Goal: Transaction & Acquisition: Purchase product/service

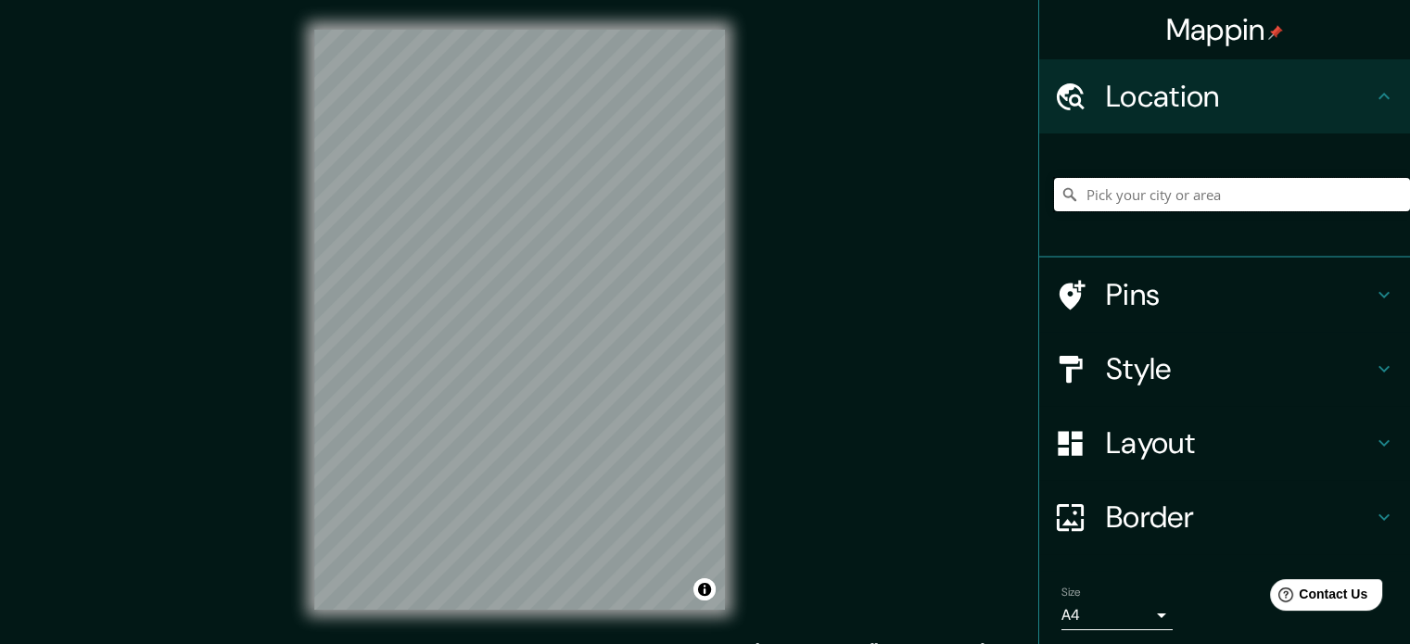
click at [1143, 192] on input "Pick your city or area" at bounding box center [1232, 194] width 356 height 33
click at [1123, 183] on input "Pick your city or area" at bounding box center [1232, 194] width 356 height 33
click at [1203, 95] on h4 "Location" at bounding box center [1239, 96] width 267 height 37
click at [1357, 94] on h4 "Location" at bounding box center [1239, 96] width 267 height 37
click at [1177, 206] on input "Pick your city or area" at bounding box center [1232, 194] width 356 height 33
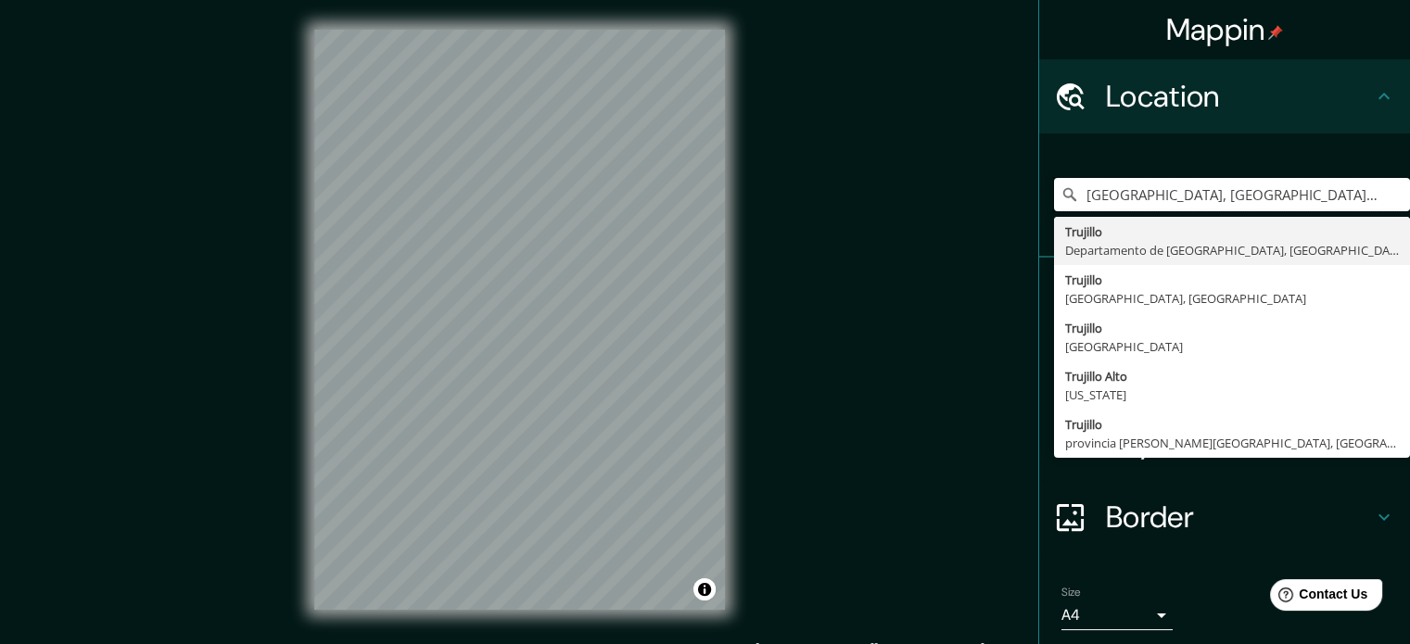
type input "[GEOGRAPHIC_DATA], [GEOGRAPHIC_DATA], [GEOGRAPHIC_DATA]"
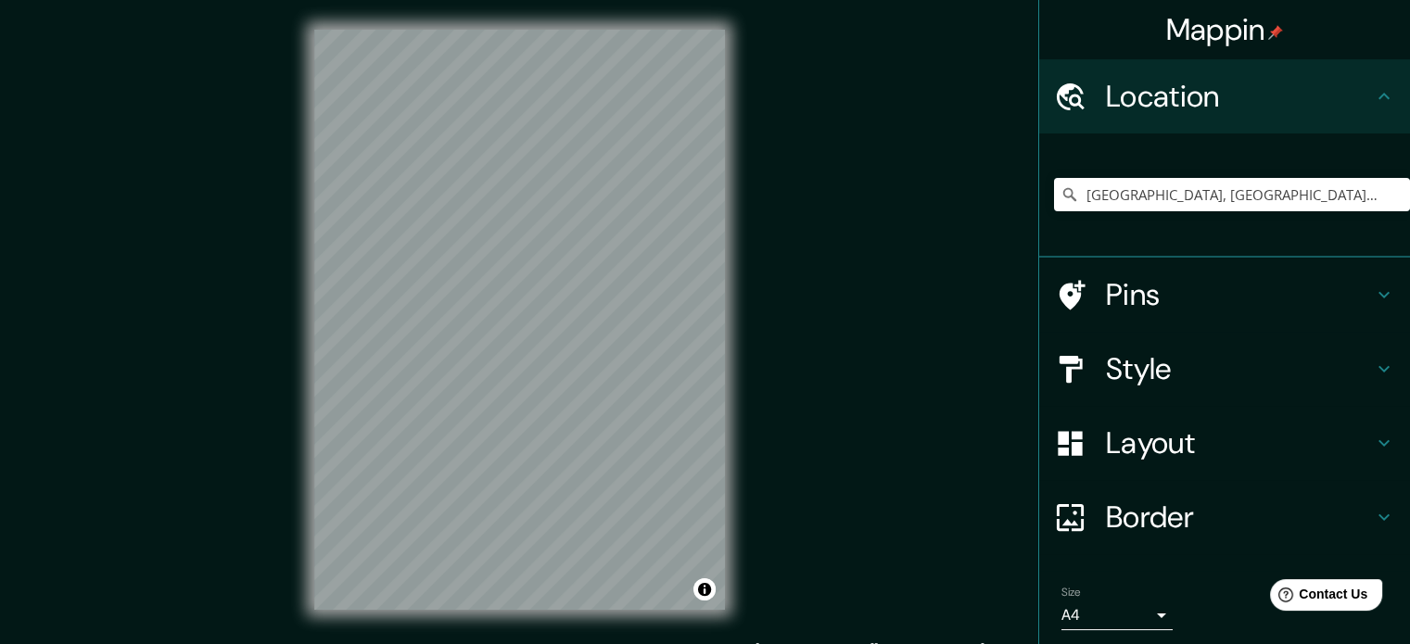
click at [905, 361] on div "Mappin Location [GEOGRAPHIC_DATA], [GEOGRAPHIC_DATA], [GEOGRAPHIC_DATA] [GEOGRA…" at bounding box center [705, 334] width 1410 height 669
click at [1145, 351] on h4 "Style" at bounding box center [1239, 368] width 267 height 37
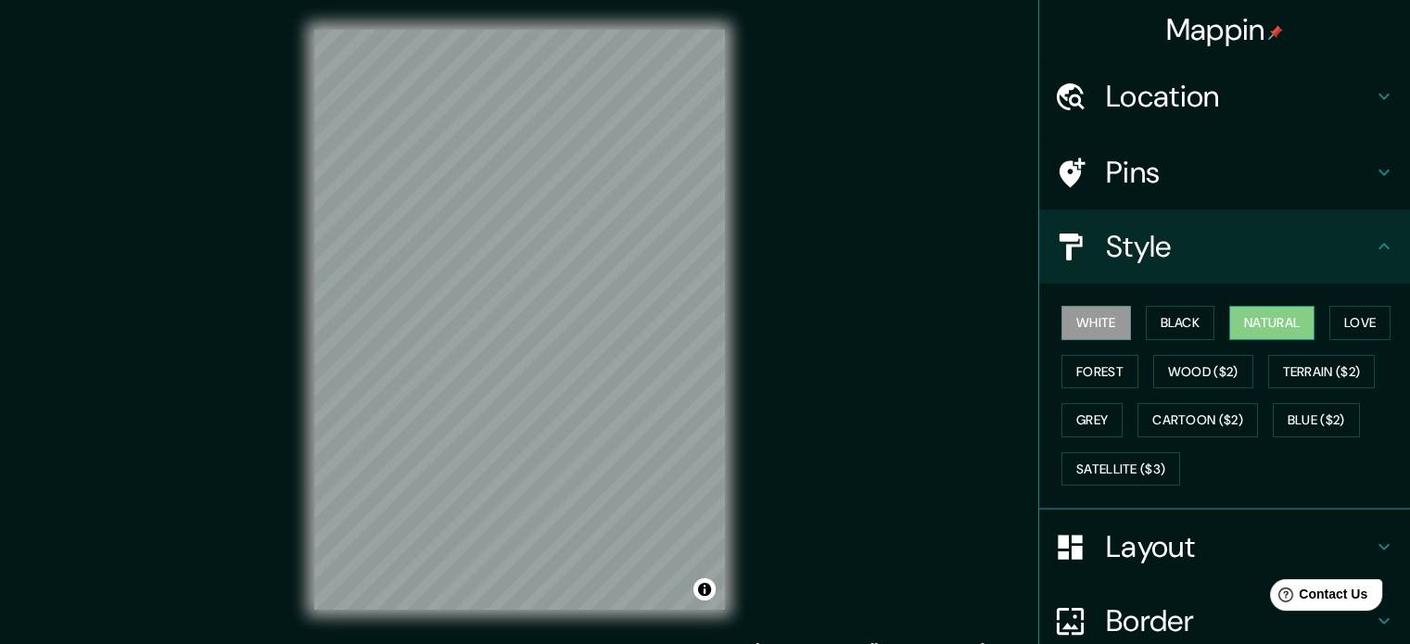
click at [1263, 313] on button "Natural" at bounding box center [1271, 323] width 85 height 34
click at [1107, 550] on h4 "Layout" at bounding box center [1239, 546] width 267 height 37
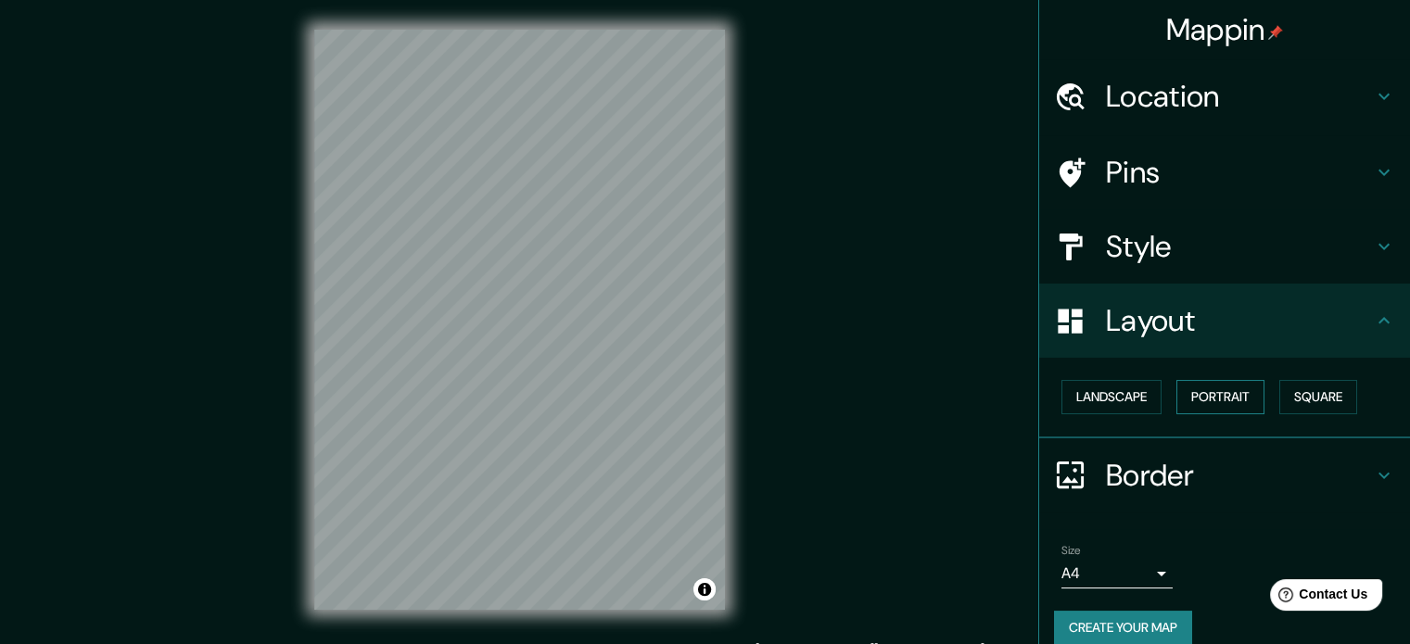
click at [1204, 411] on button "Portrait" at bounding box center [1220, 397] width 88 height 34
click at [1211, 400] on button "Portrait" at bounding box center [1220, 397] width 88 height 34
click at [1312, 386] on button "Square" at bounding box center [1318, 397] width 78 height 34
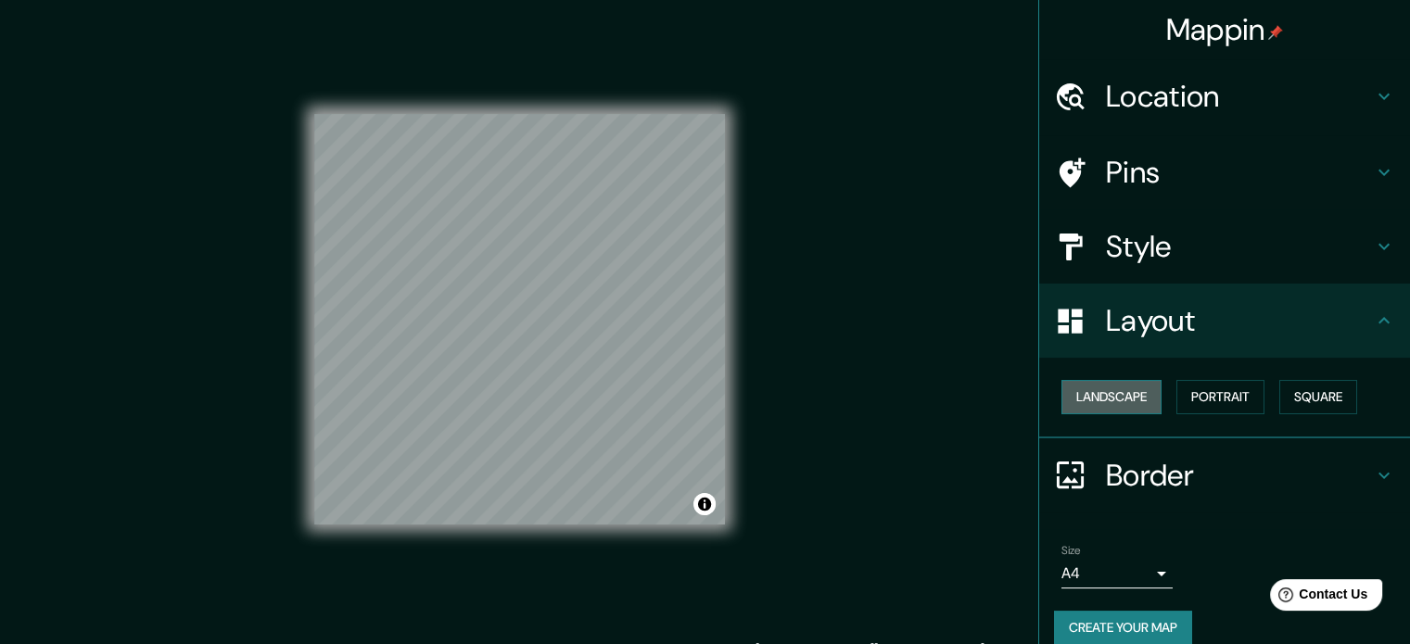
click at [1128, 399] on button "Landscape" at bounding box center [1111, 397] width 100 height 34
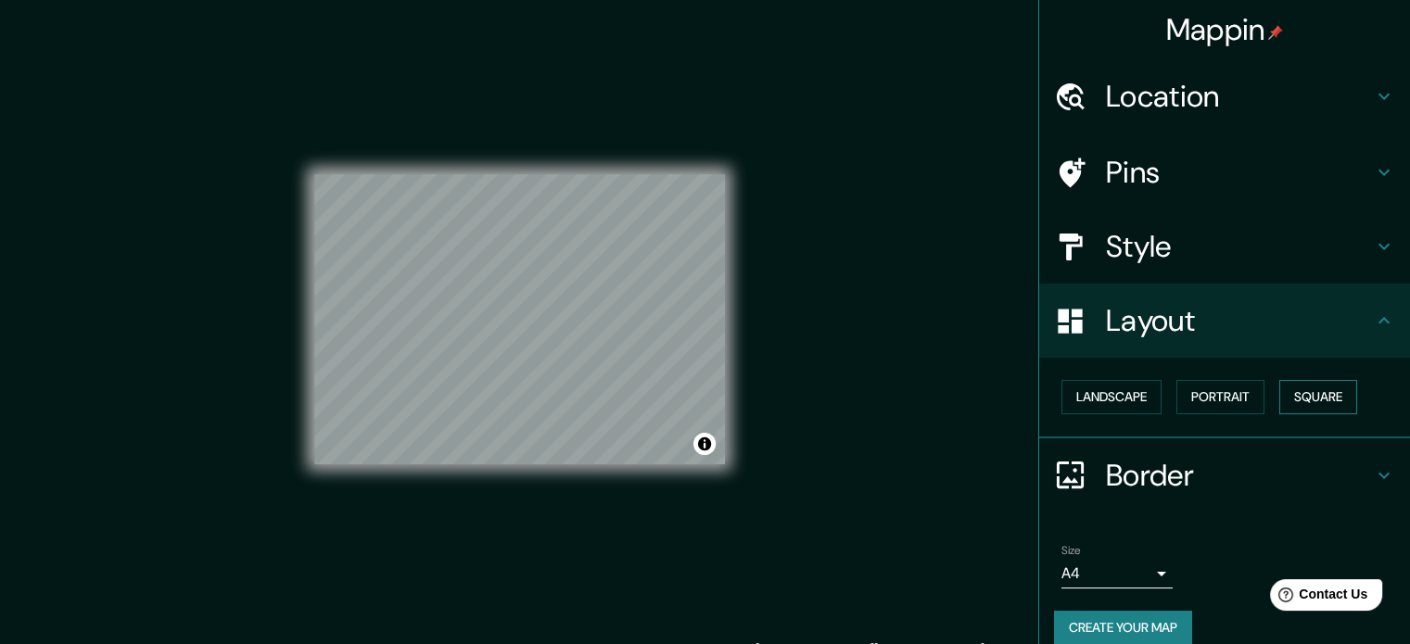
click at [1286, 397] on button "Square" at bounding box center [1318, 397] width 78 height 34
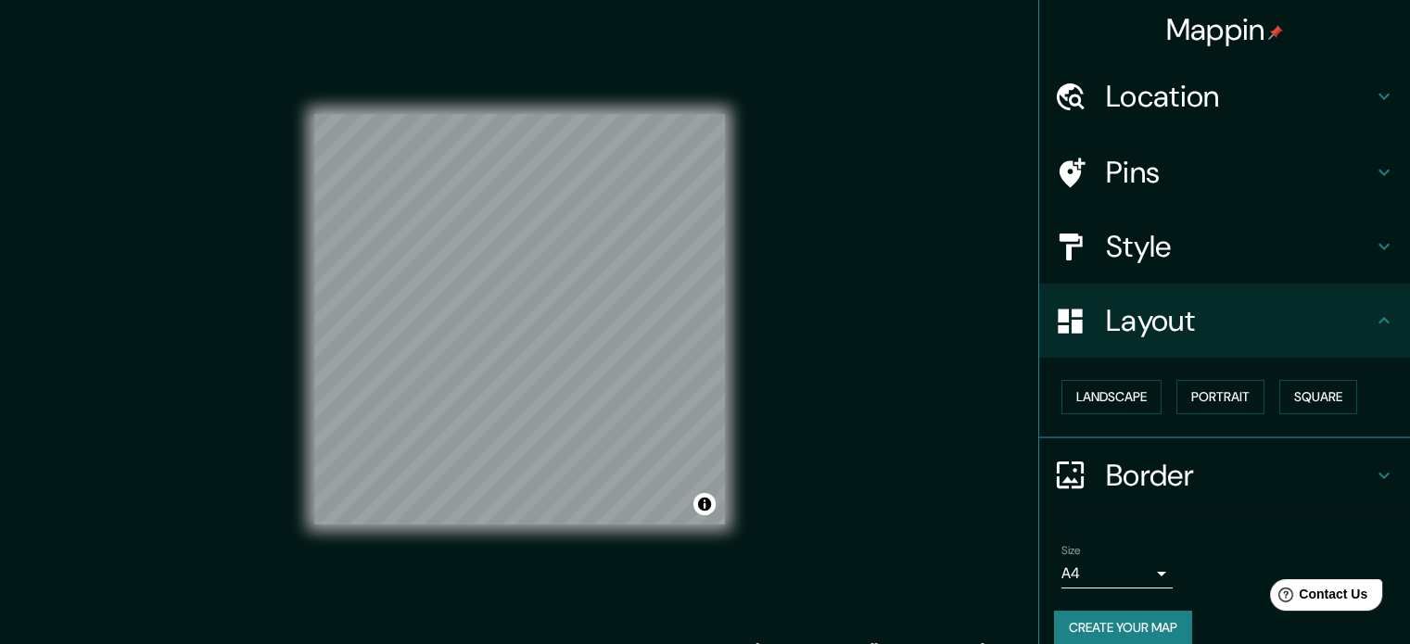
click at [1170, 201] on div "Pins" at bounding box center [1224, 172] width 371 height 74
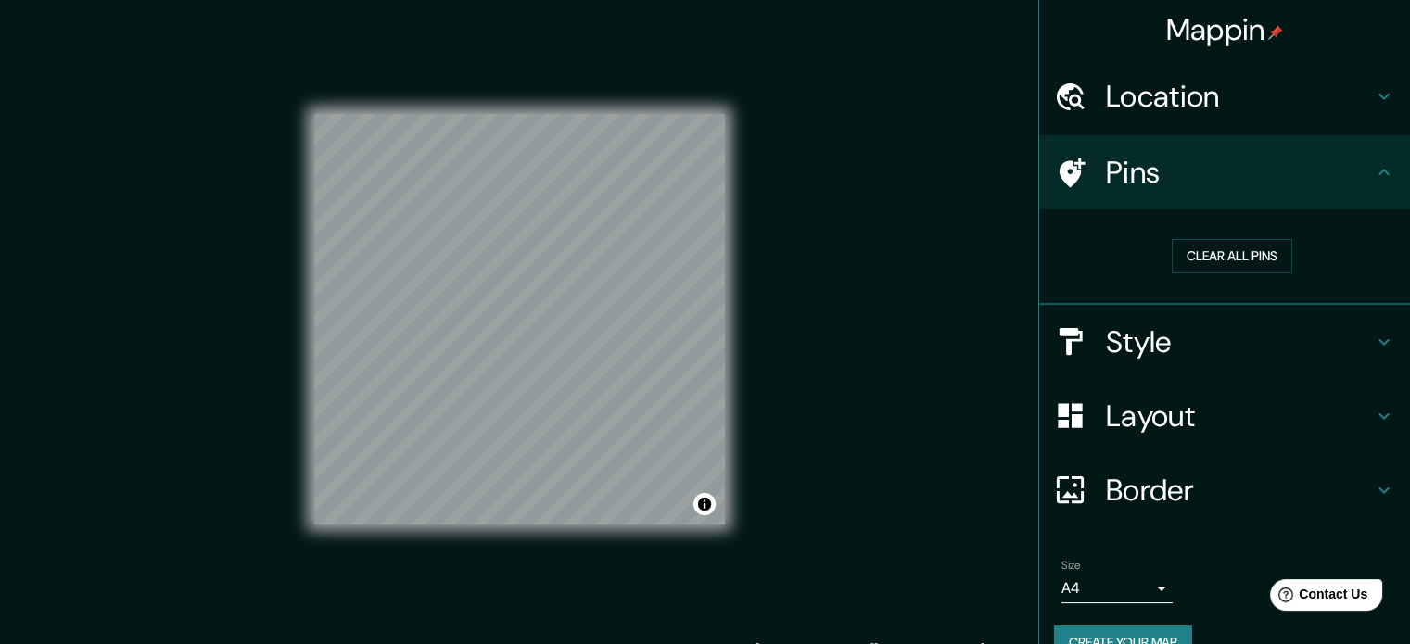
click at [1142, 319] on div "Style" at bounding box center [1224, 342] width 371 height 74
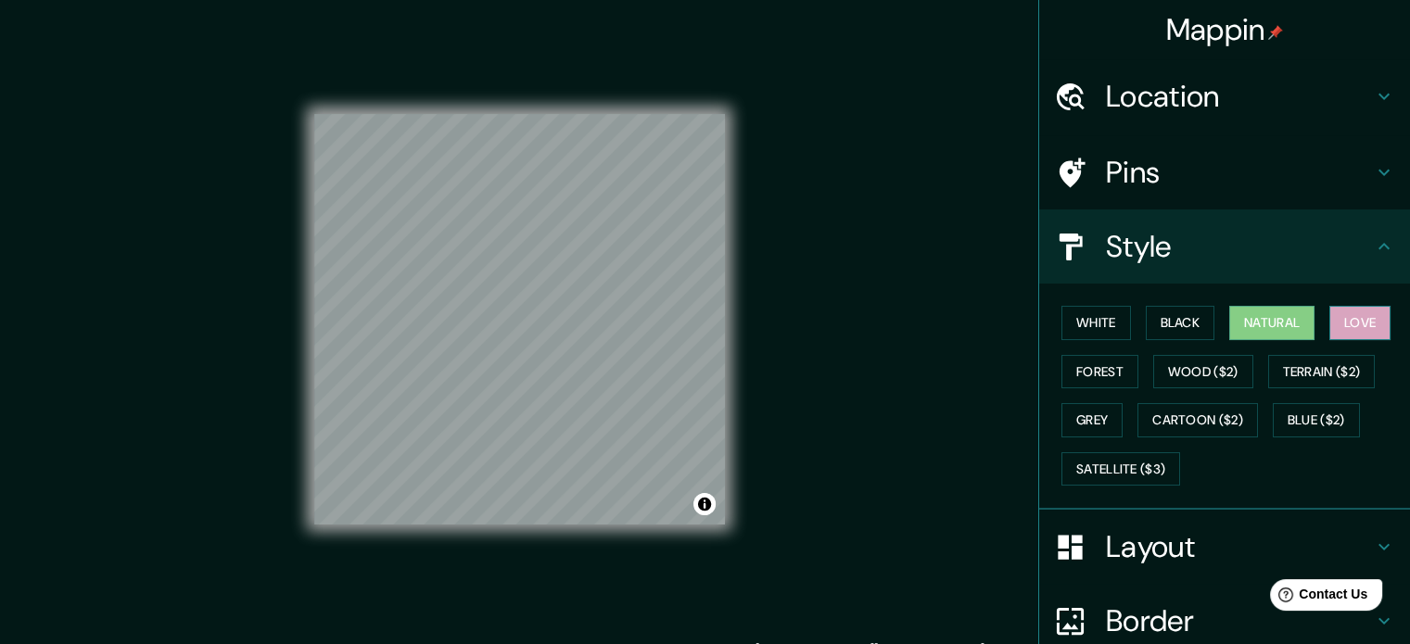
click at [1344, 322] on button "Love" at bounding box center [1359, 323] width 61 height 34
click at [1163, 374] on button "Wood ($2)" at bounding box center [1203, 372] width 100 height 34
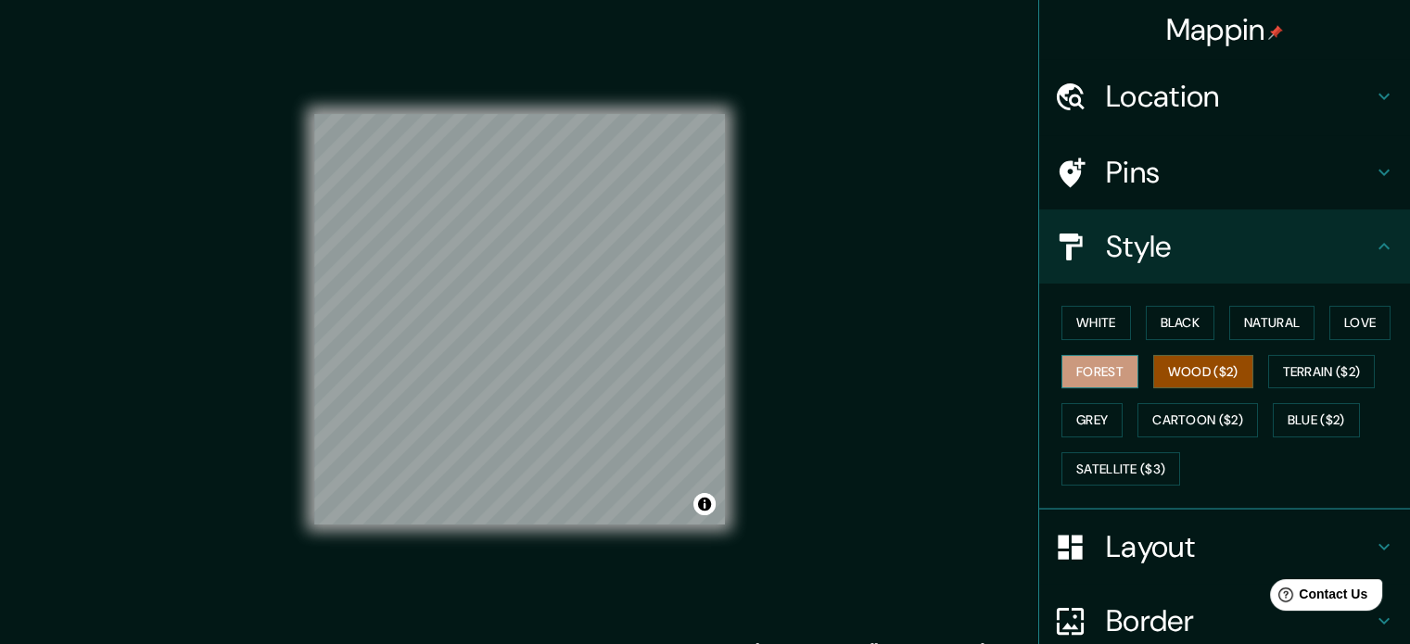
click at [1079, 356] on button "Forest" at bounding box center [1099, 372] width 77 height 34
click at [1199, 360] on button "Wood ($2)" at bounding box center [1203, 372] width 100 height 34
click at [1064, 420] on button "Grey" at bounding box center [1091, 420] width 61 height 34
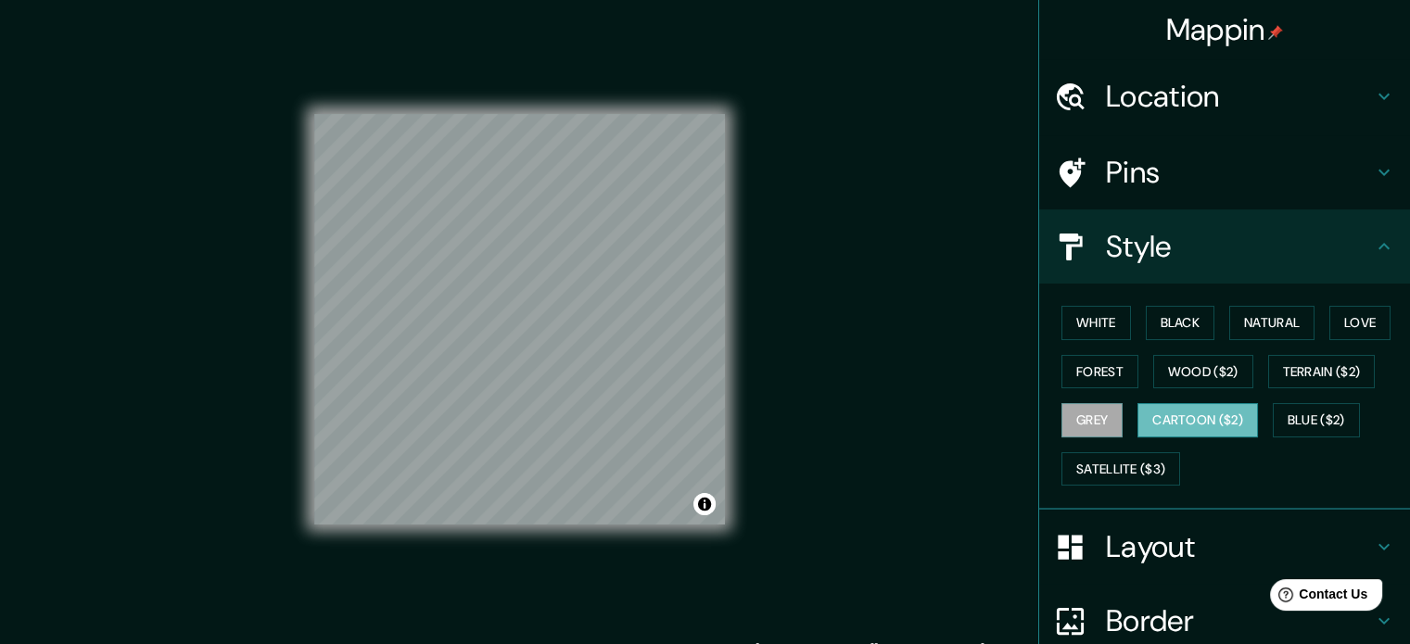
click at [1152, 425] on button "Cartoon ($2)" at bounding box center [1197, 420] width 120 height 34
click at [1313, 418] on button "Blue ($2)" at bounding box center [1315, 420] width 87 height 34
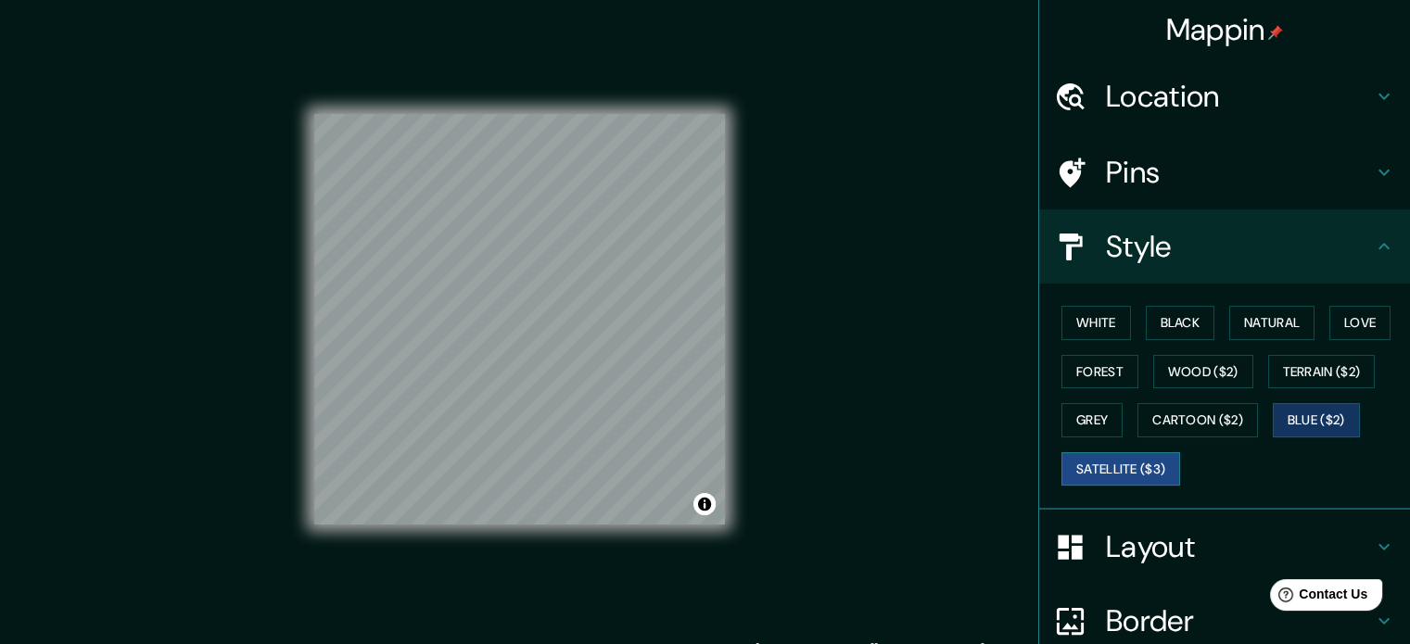
click at [1146, 454] on button "Satellite ($3)" at bounding box center [1120, 469] width 119 height 34
click at [1183, 426] on button "Cartoon ($2)" at bounding box center [1197, 420] width 120 height 34
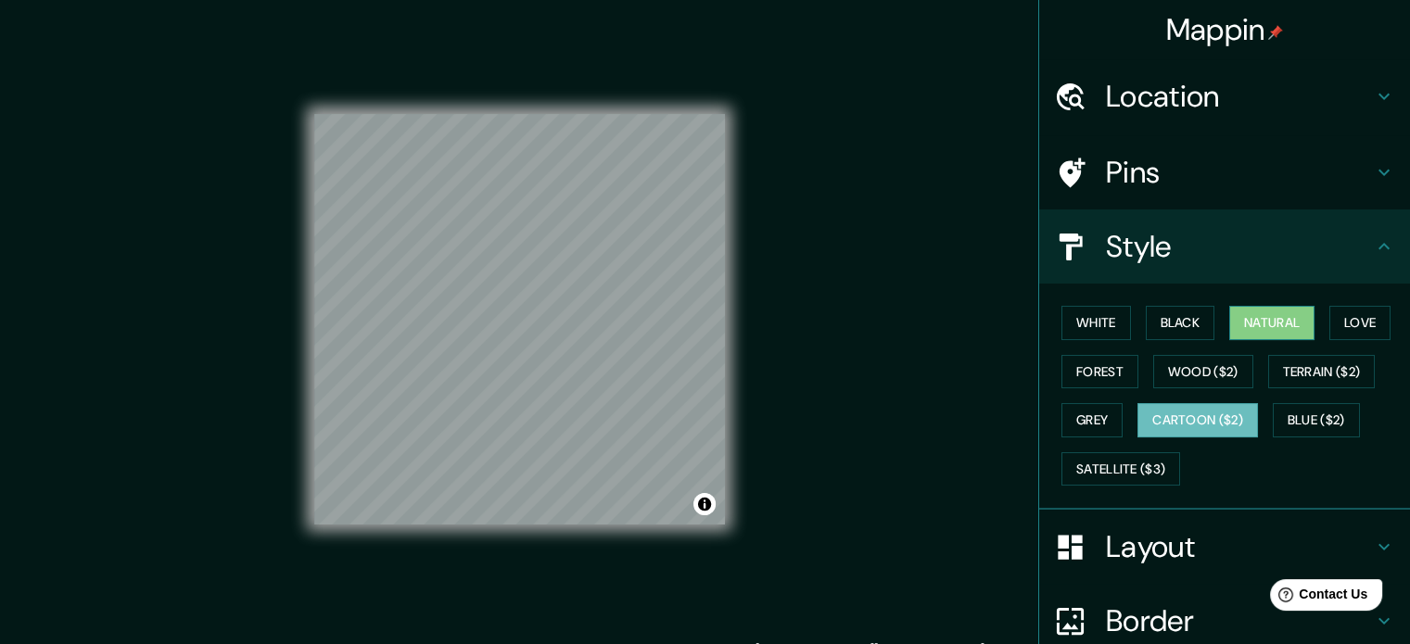
click at [1234, 323] on button "Natural" at bounding box center [1271, 323] width 85 height 34
click at [1183, 407] on button "Cartoon ($2)" at bounding box center [1197, 420] width 120 height 34
click at [1183, 323] on button "Black" at bounding box center [1180, 323] width 70 height 34
click at [1249, 320] on button "Natural" at bounding box center [1271, 323] width 85 height 34
